Goal: Obtain resource: Obtain resource

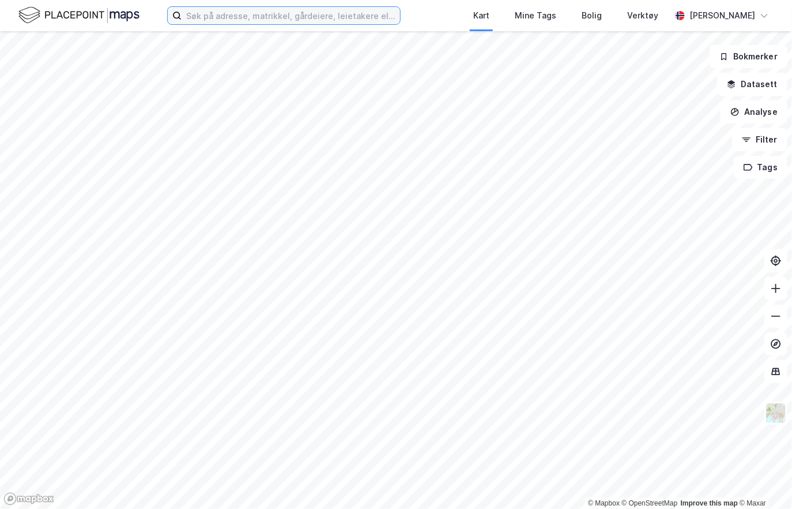
click at [205, 17] on input at bounding box center [291, 15] width 219 height 17
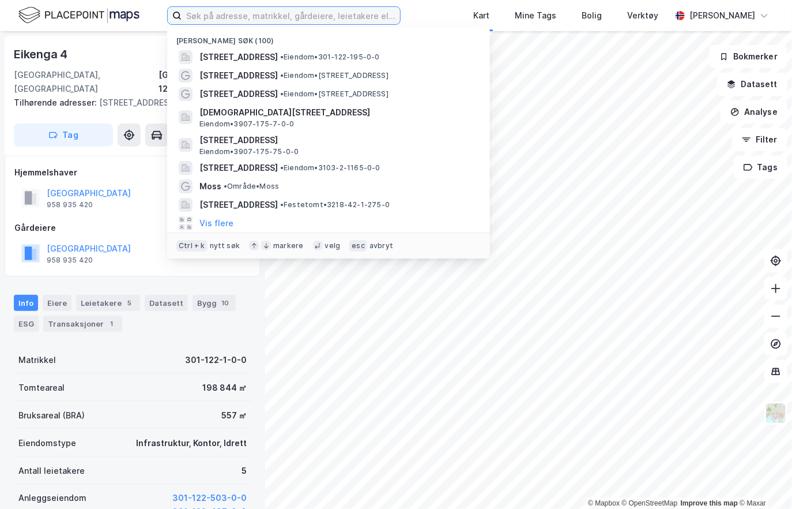
click at [213, 19] on input at bounding box center [291, 15] width 219 height 17
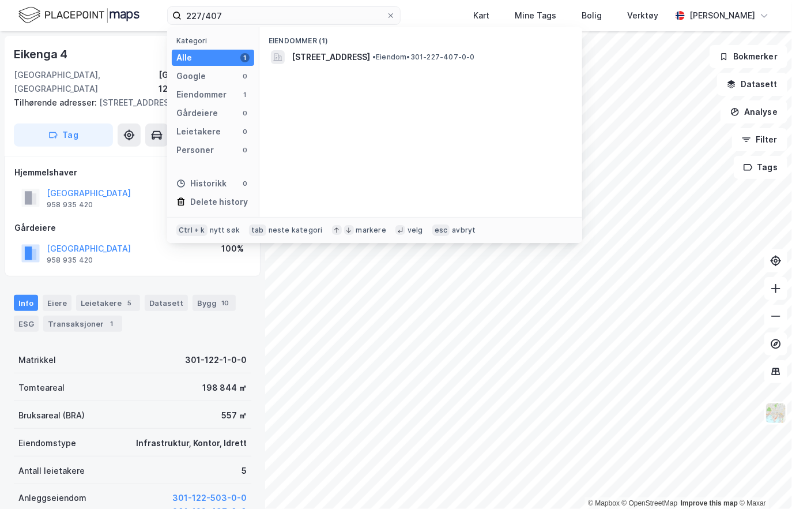
click at [319, 58] on span "Toftes gate 54A, 0552, OSLO, OSLO" at bounding box center [331, 57] width 78 height 14
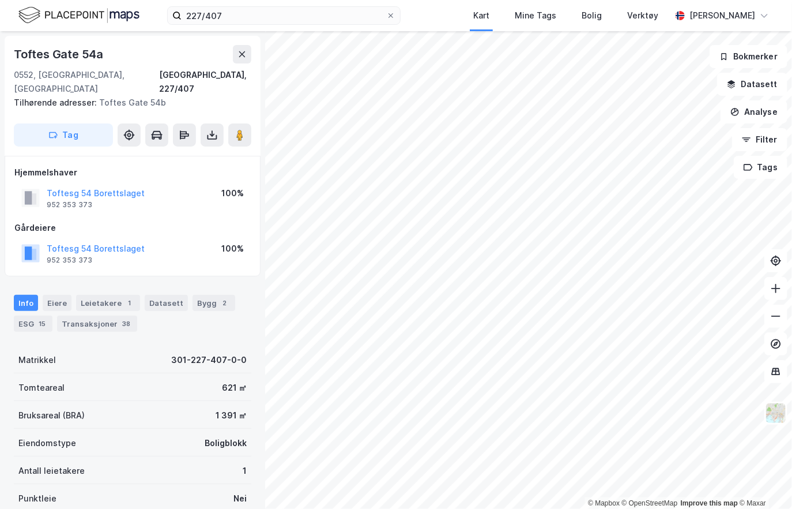
click at [209, 129] on icon at bounding box center [212, 135] width 12 height 12
click at [182, 153] on div "Last ned grunnbok" at bounding box center [155, 157] width 67 height 9
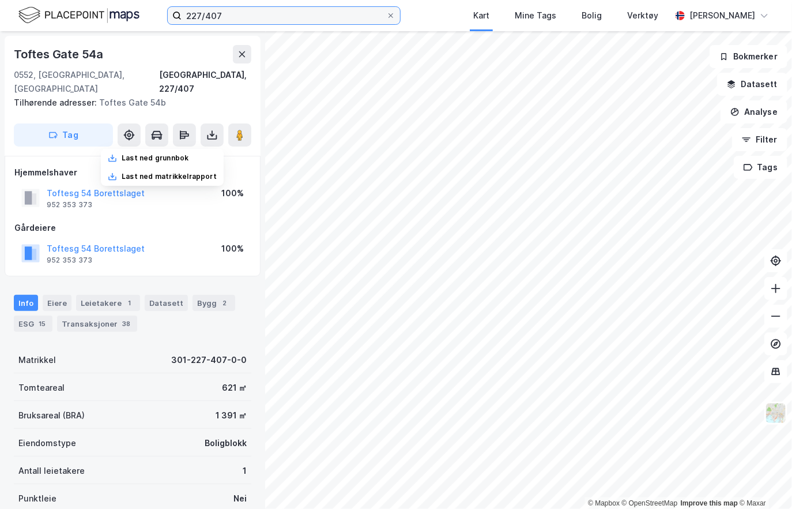
click at [231, 14] on input "227/407" at bounding box center [284, 15] width 205 height 17
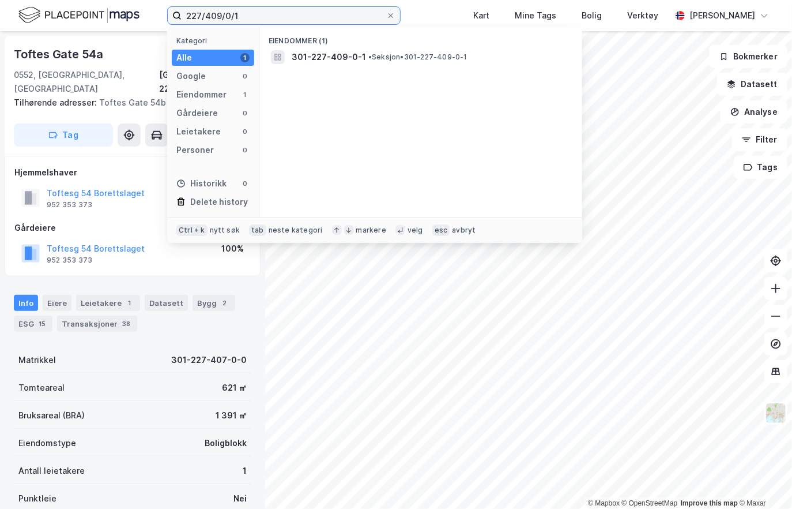
type input "227/409/0/1"
click at [414, 57] on span "• Seksjon • 301-227-409-0-1" at bounding box center [417, 56] width 99 height 9
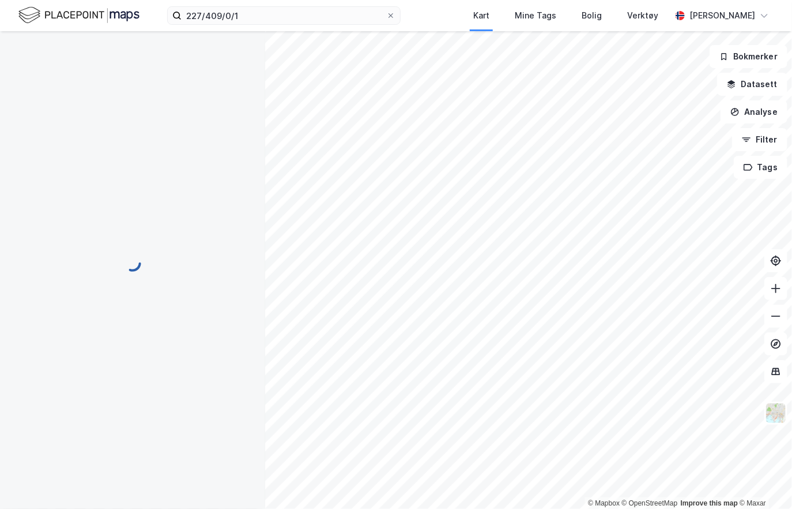
scroll to position [2, 0]
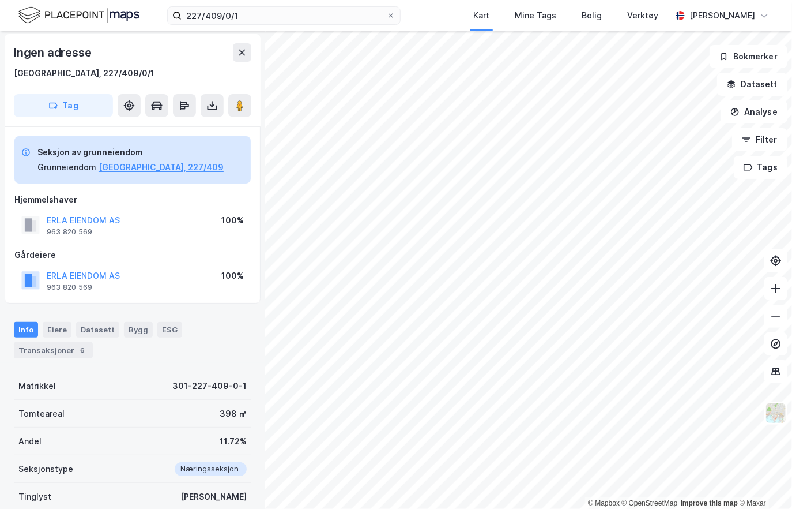
click at [209, 106] on icon at bounding box center [212, 106] width 12 height 12
click at [168, 131] on div "Last ned grunnbok" at bounding box center [155, 128] width 67 height 9
